Goal: Transaction & Acquisition: Book appointment/travel/reservation

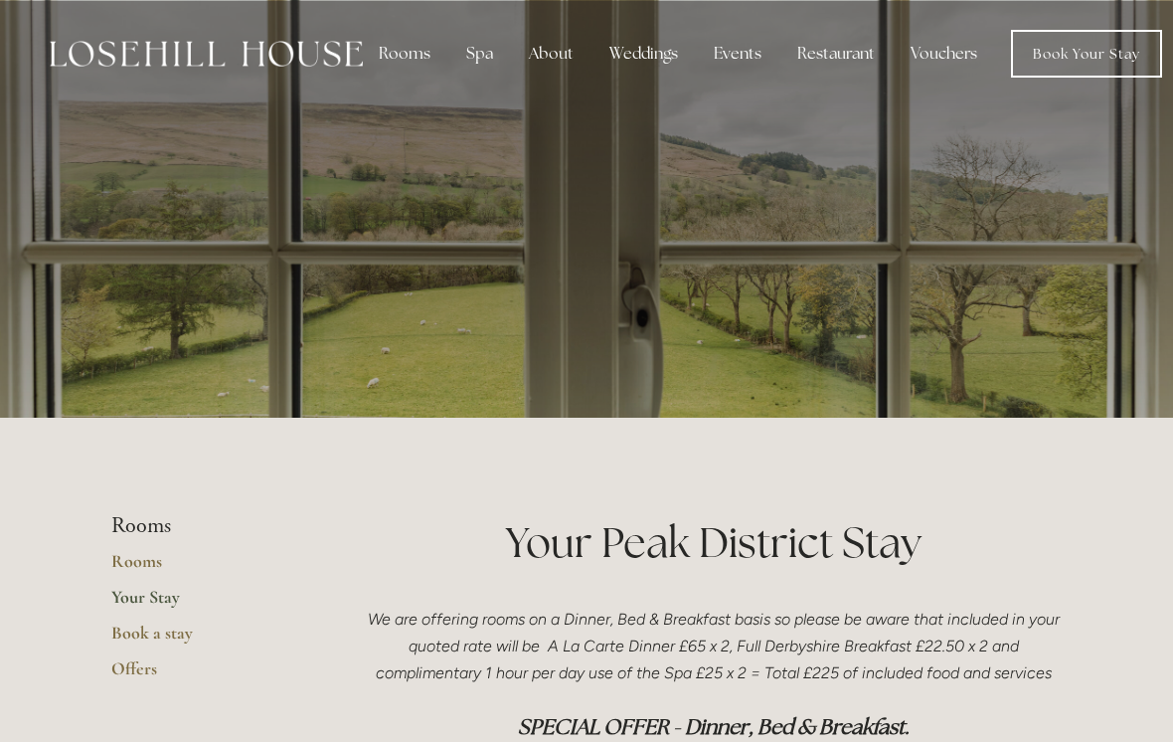
click at [135, 671] on link "Offers" at bounding box center [206, 675] width 190 height 36
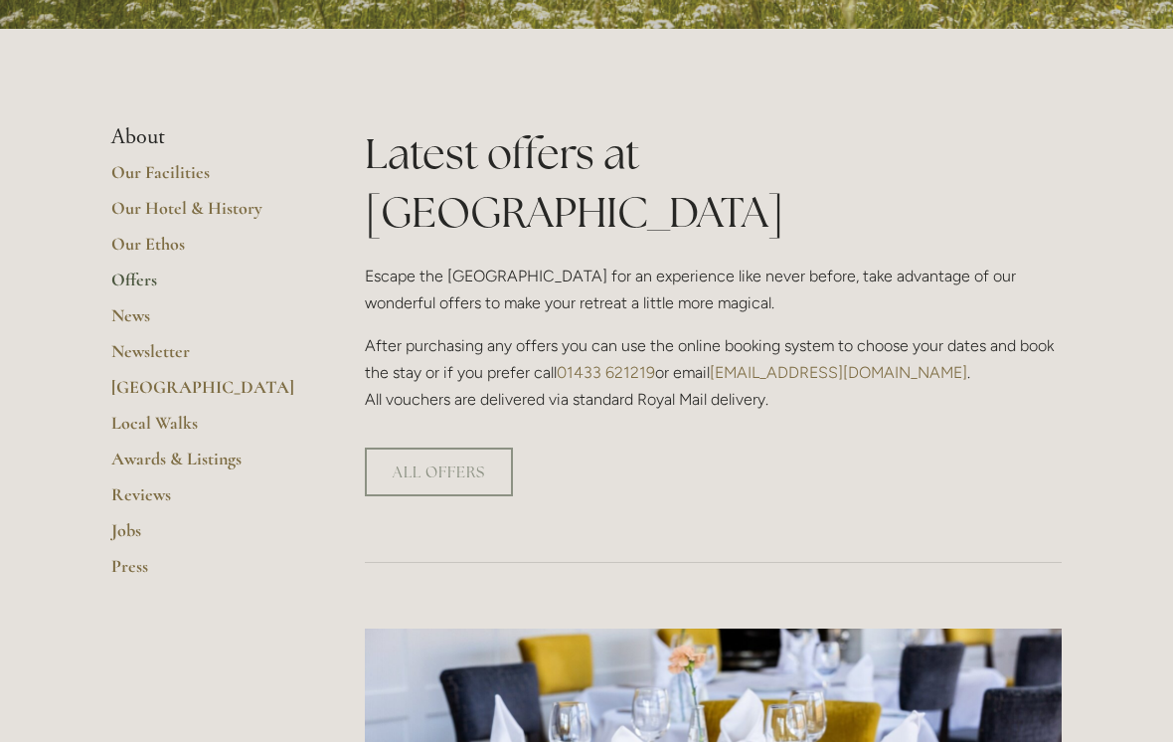
scroll to position [389, 0]
click at [447, 447] on link "ALL OFFERS" at bounding box center [439, 471] width 148 height 49
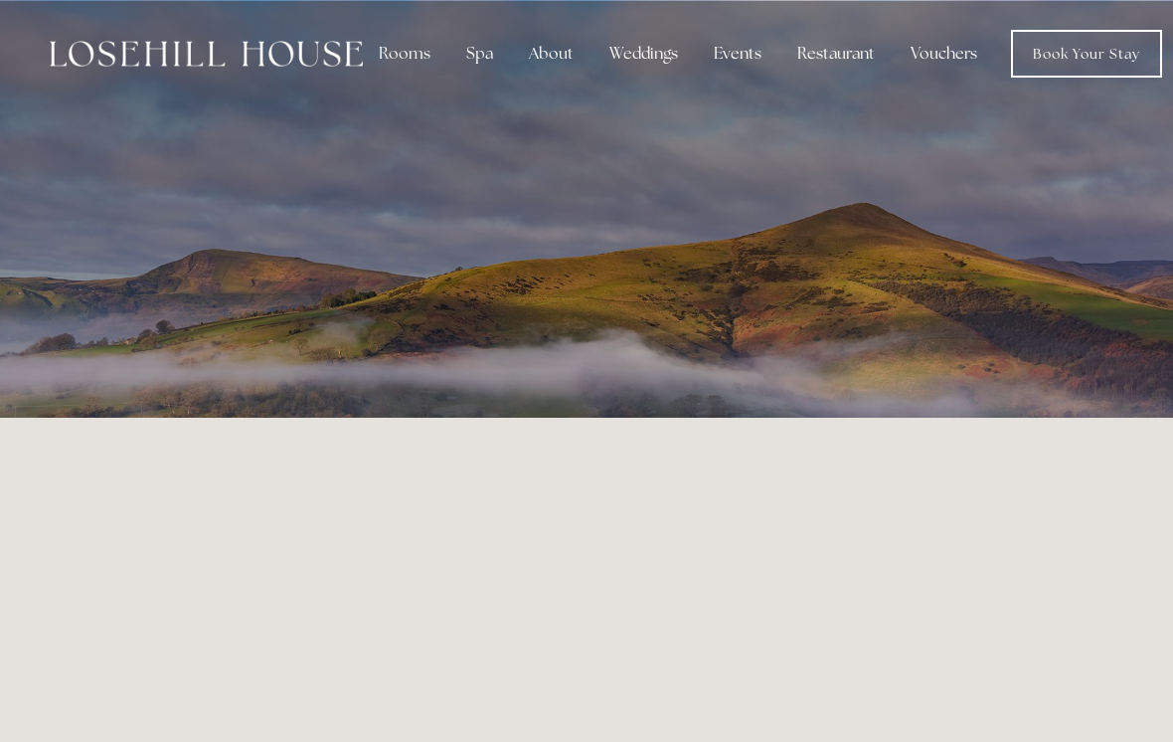
click at [402, 63] on div "Rooms" at bounding box center [405, 54] width 84 height 40
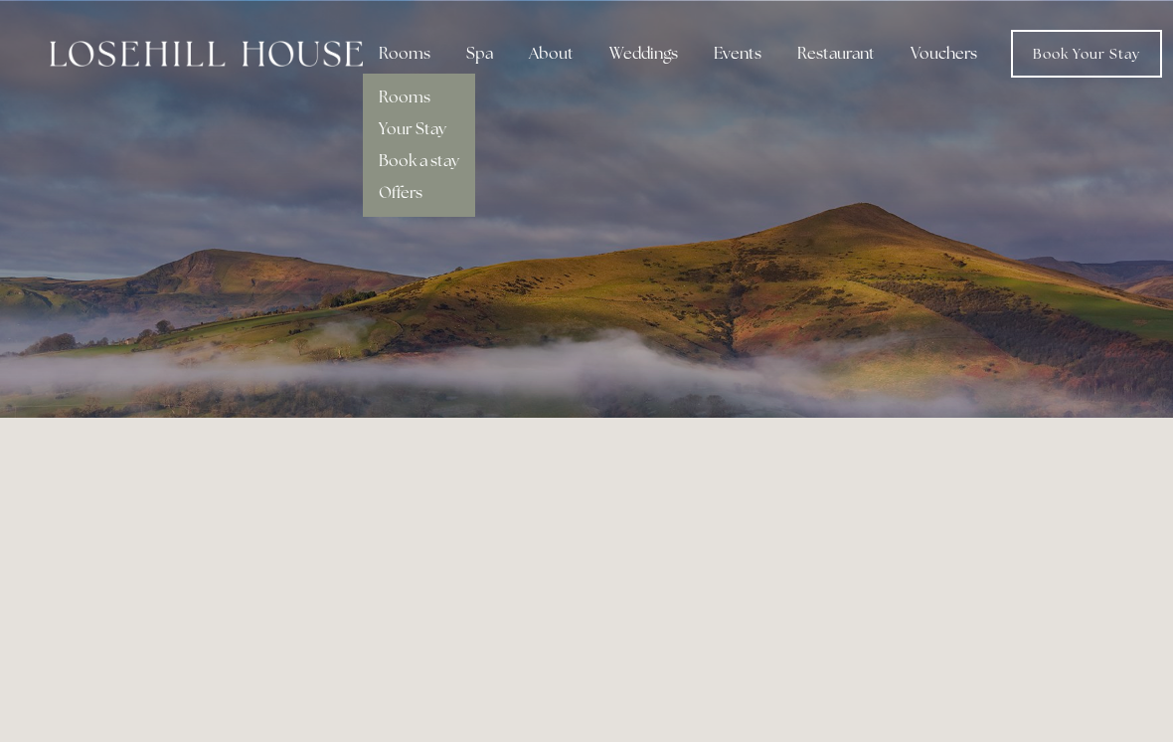
click at [419, 201] on link "Offers" at bounding box center [401, 192] width 44 height 21
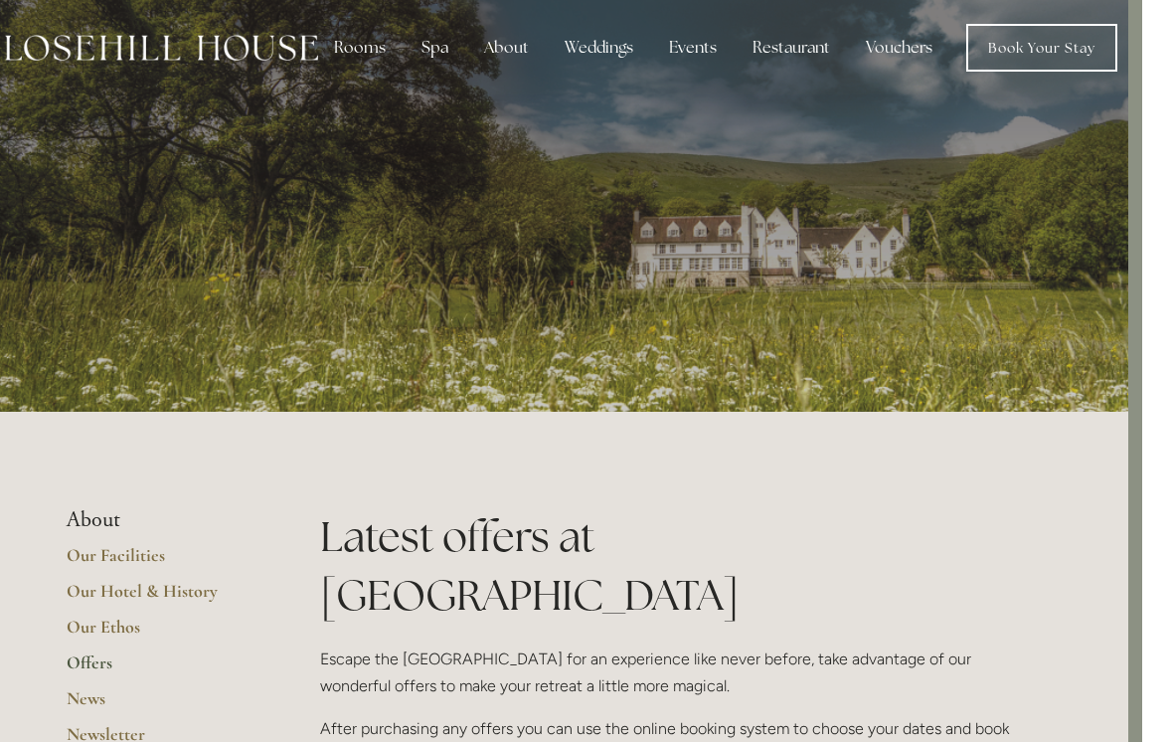
scroll to position [0, 14]
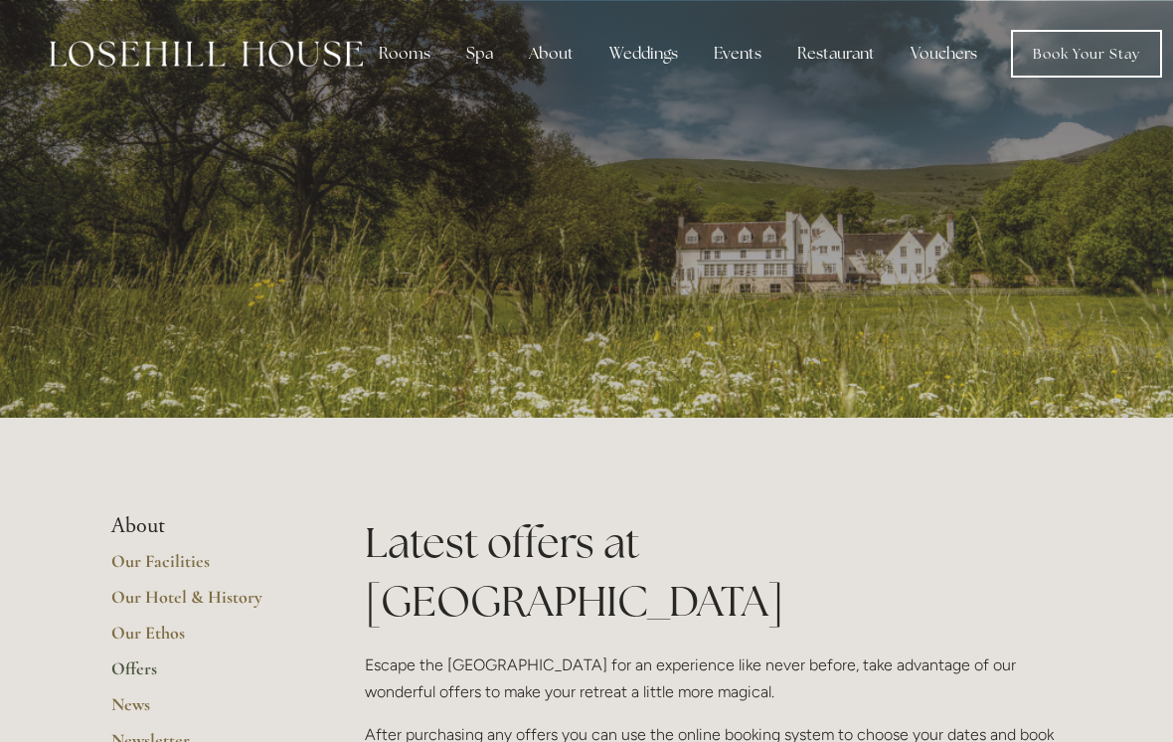
scroll to position [420, 0]
